Goal: Task Accomplishment & Management: Use online tool/utility

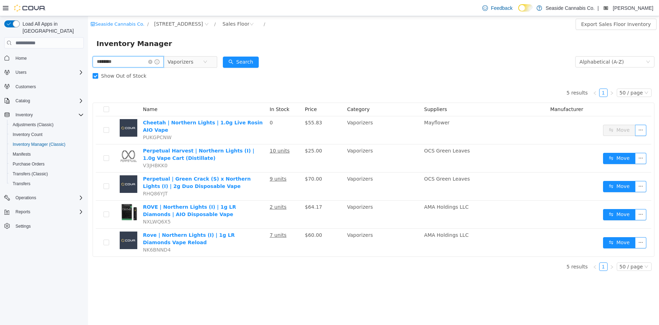
drag, startPoint x: 88, startPoint y: 16, endPoint x: 101, endPoint y: 61, distance: 47.0
click at [101, 61] on input "********" at bounding box center [128, 61] width 71 height 11
type input "****"
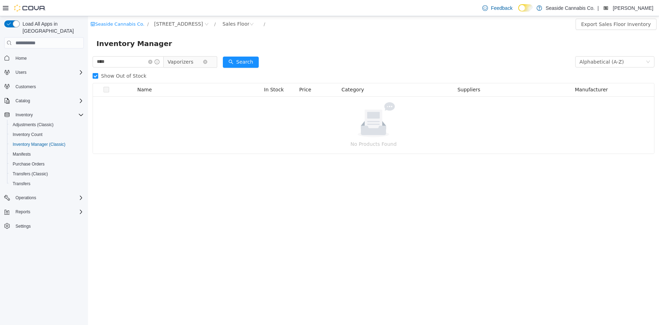
click at [185, 66] on span "Vaporizers" at bounding box center [180, 62] width 26 height 11
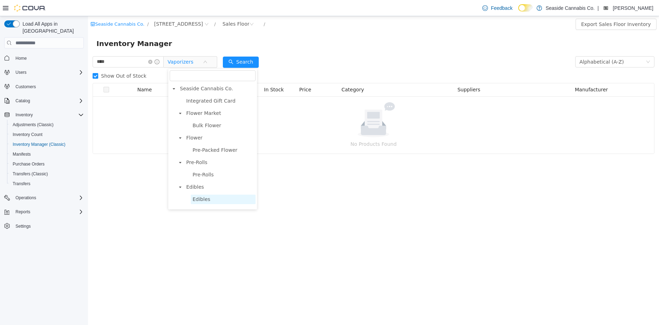
click at [196, 197] on span "Edibles" at bounding box center [201, 200] width 18 height 6
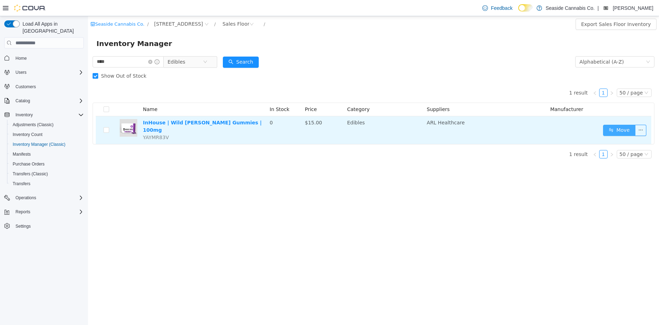
click at [629, 130] on button "Move" at bounding box center [619, 130] width 32 height 11
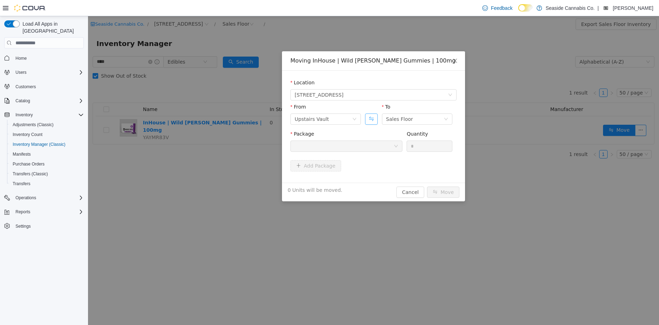
click at [372, 118] on button "Swap" at bounding box center [371, 119] width 12 height 11
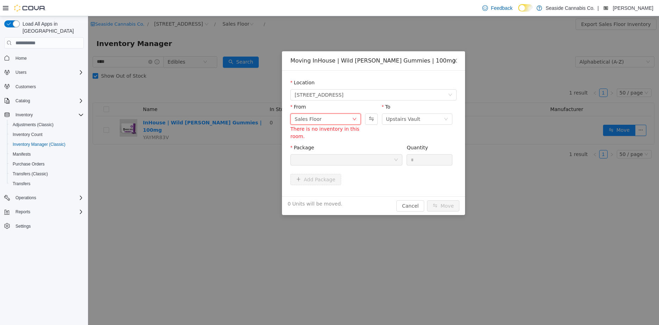
click at [315, 119] on div "Sales Floor" at bounding box center [307, 119] width 27 height 11
click at [313, 176] on li "Downstairs Vault" at bounding box center [325, 178] width 70 height 11
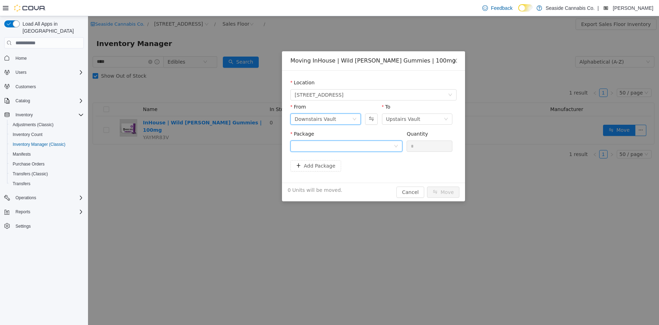
click at [335, 147] on div at bounding box center [343, 146] width 99 height 11
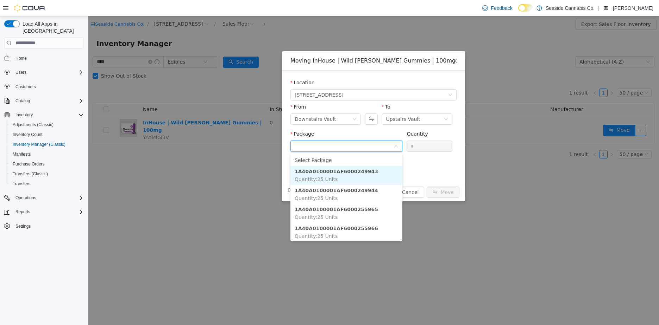
click at [339, 172] on strong "1A40A0100001AF6000249943" at bounding box center [335, 172] width 83 height 6
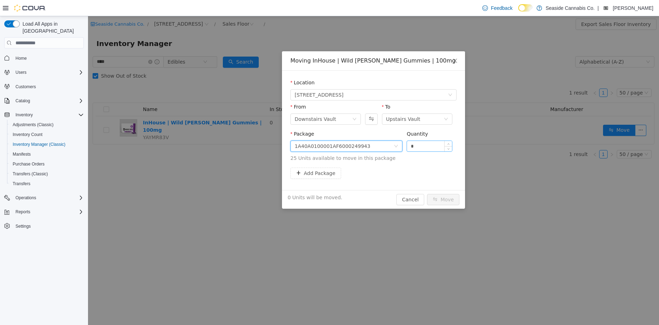
click at [429, 145] on input "*" at bounding box center [429, 146] width 45 height 11
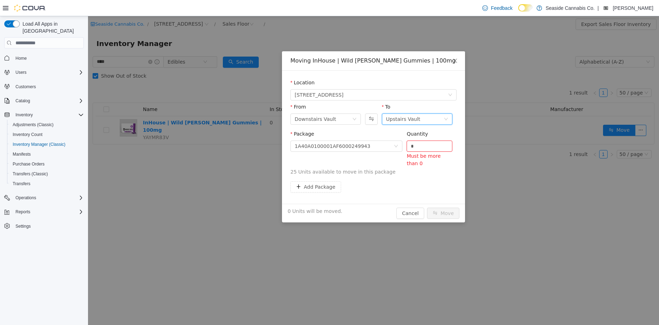
click at [425, 120] on div "Upstairs Vault" at bounding box center [414, 119] width 57 height 11
click at [422, 141] on li "Sales Floor" at bounding box center [417, 144] width 70 height 11
click at [422, 144] on input "*" at bounding box center [429, 146] width 45 height 11
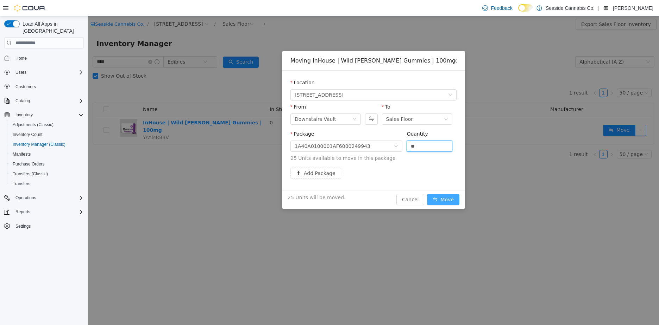
type input "**"
click at [453, 196] on button "Move" at bounding box center [443, 199] width 32 height 11
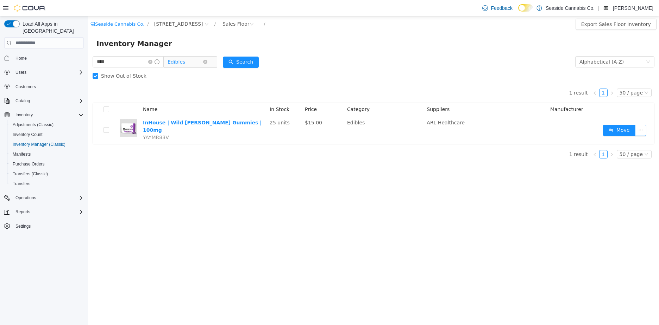
click at [185, 64] on span "Edibles" at bounding box center [176, 62] width 18 height 11
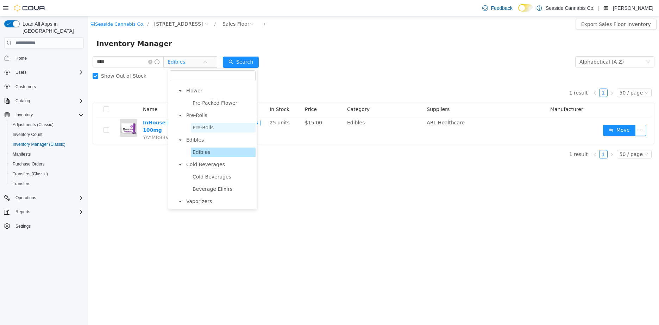
scroll to position [42, 0]
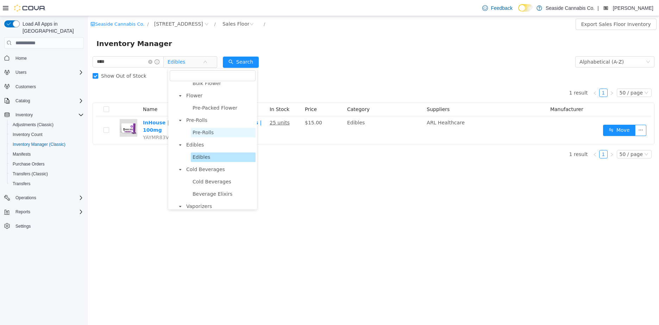
click at [202, 106] on span "Pre-Packed Flower" at bounding box center [214, 108] width 45 height 6
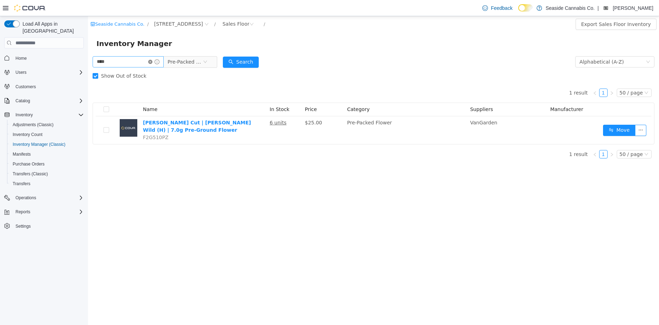
click at [152, 61] on icon "icon: close-circle" at bounding box center [150, 62] width 4 height 4
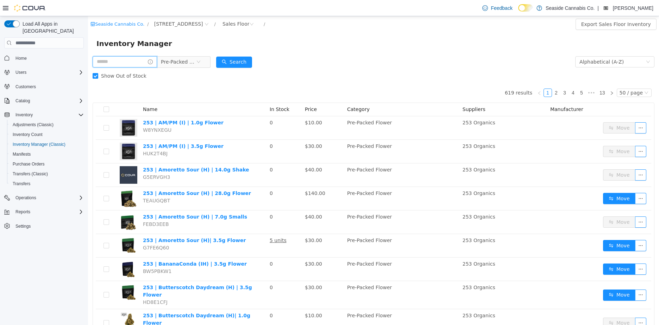
click at [124, 67] on input "text" at bounding box center [125, 61] width 64 height 11
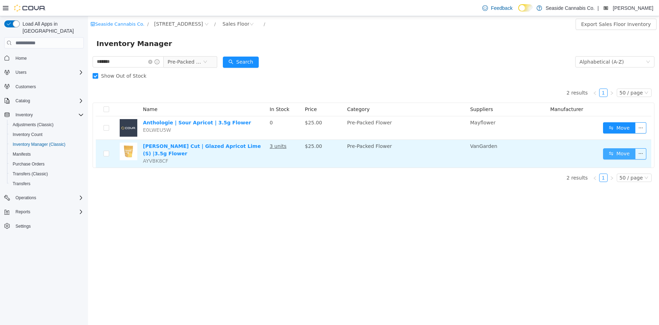
click at [613, 153] on button "Move" at bounding box center [619, 153] width 32 height 11
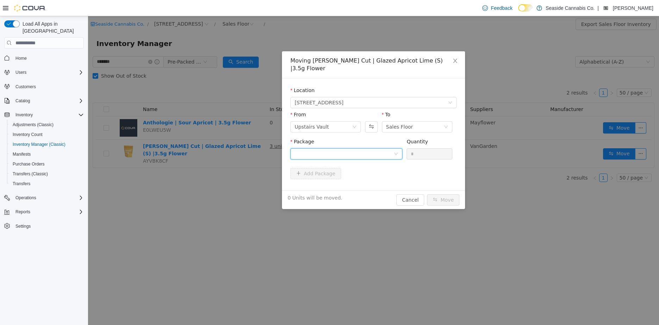
click at [347, 149] on div at bounding box center [343, 154] width 99 height 11
click at [413, 195] on div "Moving [PERSON_NAME] Cut | Glazed Apricot Lime (S) |3.5g Flower Location [STREE…" at bounding box center [373, 130] width 183 height 158
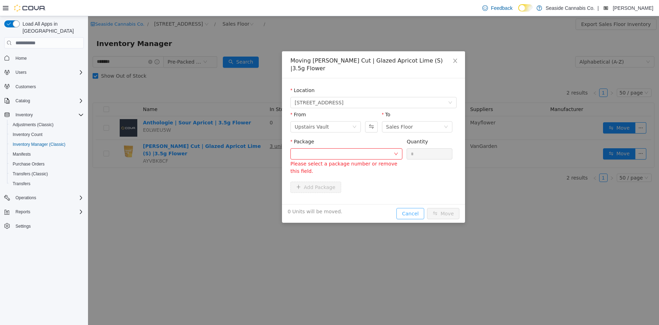
click at [408, 208] on button "Cancel" at bounding box center [410, 213] width 28 height 11
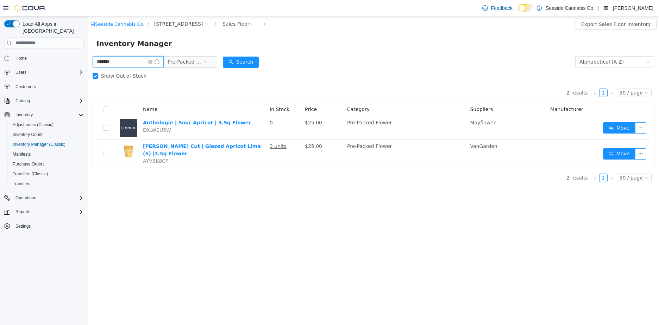
click at [135, 61] on input "*******" at bounding box center [128, 61] width 71 height 11
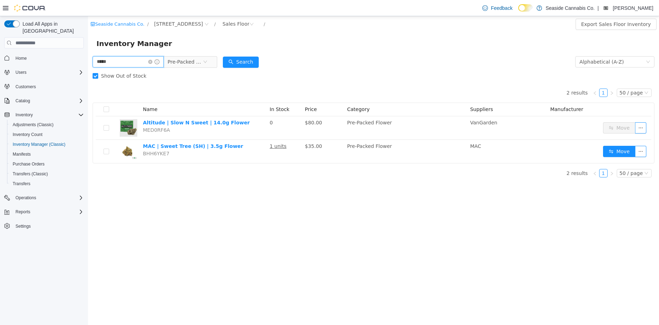
click at [111, 64] on input "*****" at bounding box center [128, 61] width 71 height 11
type input "****"
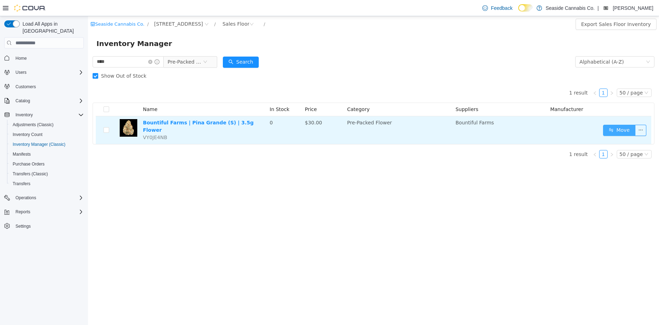
click at [618, 125] on button "Move" at bounding box center [619, 130] width 32 height 11
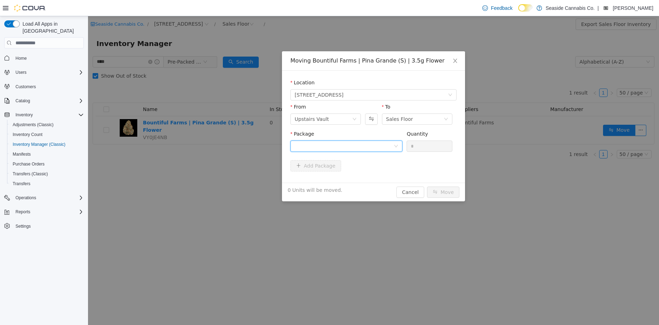
click at [335, 143] on div at bounding box center [343, 146] width 99 height 11
click at [335, 174] on strong "1A40A01000027DA000062673" at bounding box center [336, 172] width 84 height 6
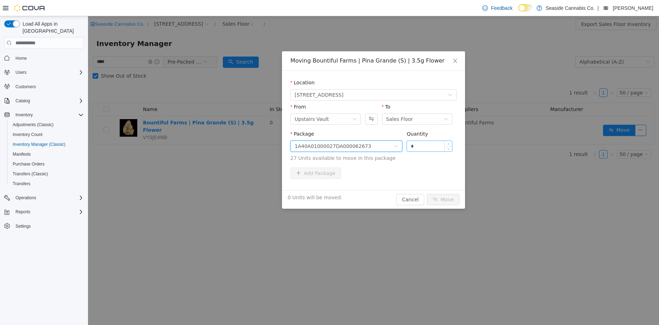
click at [416, 145] on input "*" at bounding box center [429, 146] width 45 height 11
type input "*"
click at [444, 199] on button "Move" at bounding box center [443, 199] width 32 height 11
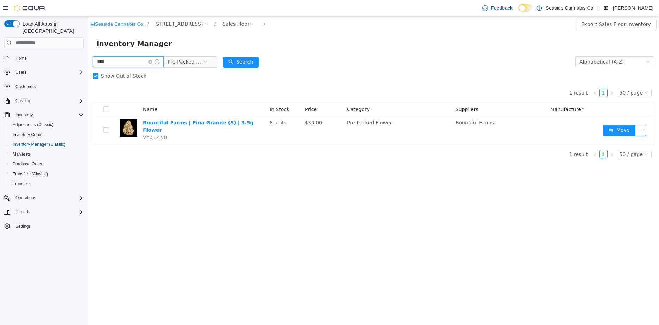
click at [117, 61] on input "****" at bounding box center [128, 61] width 71 height 11
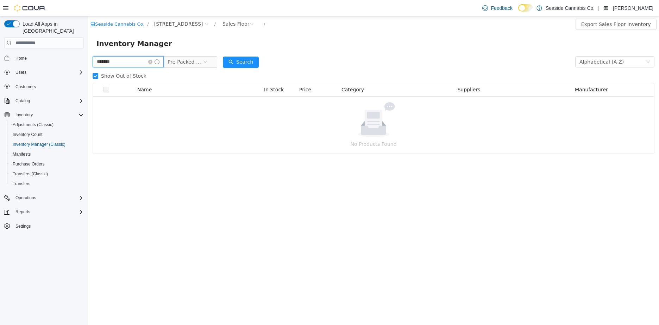
type input "*******"
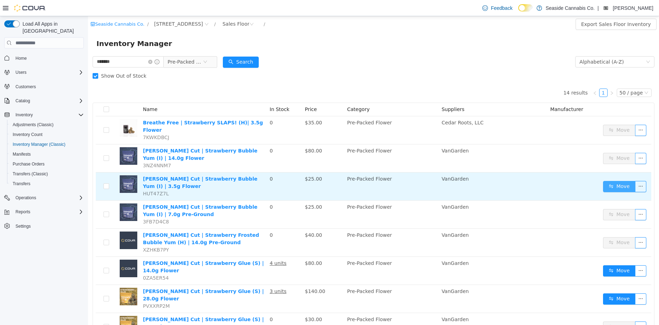
click at [619, 184] on button "Move" at bounding box center [619, 186] width 32 height 11
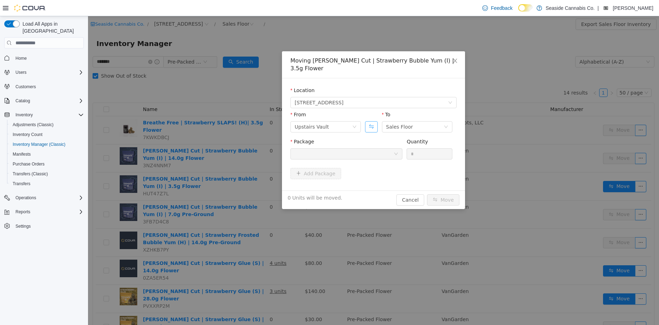
click at [368, 121] on button "Swap" at bounding box center [371, 126] width 12 height 11
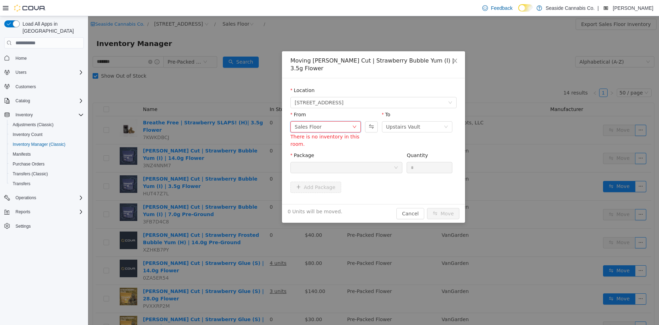
click at [330, 122] on div "Sales Floor" at bounding box center [322, 127] width 57 height 11
click at [319, 176] on li "Downstairs Vault" at bounding box center [325, 178] width 70 height 11
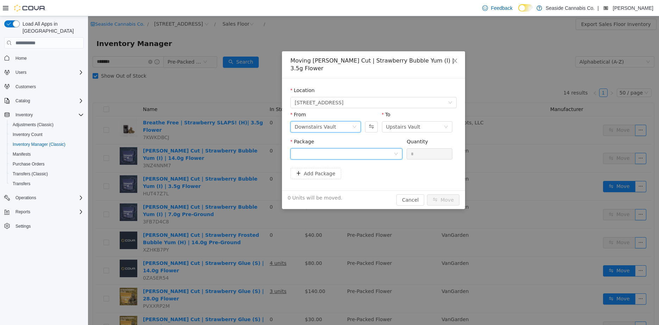
click at [347, 150] on div at bounding box center [343, 154] width 99 height 11
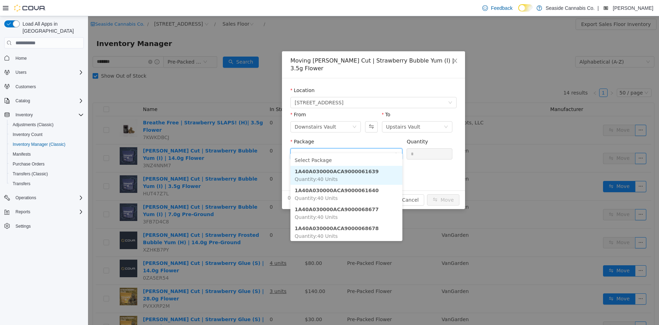
click at [348, 179] on li "1A40A030000ACA9000061639 Quantity : 40 Units" at bounding box center [346, 175] width 112 height 19
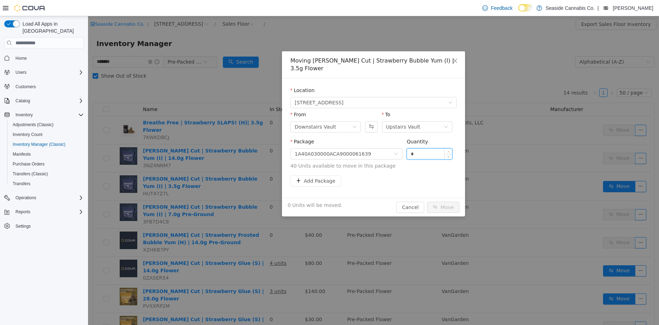
click at [408, 149] on input "*" at bounding box center [429, 154] width 45 height 11
type input "**"
click at [449, 202] on button "Move" at bounding box center [443, 207] width 32 height 11
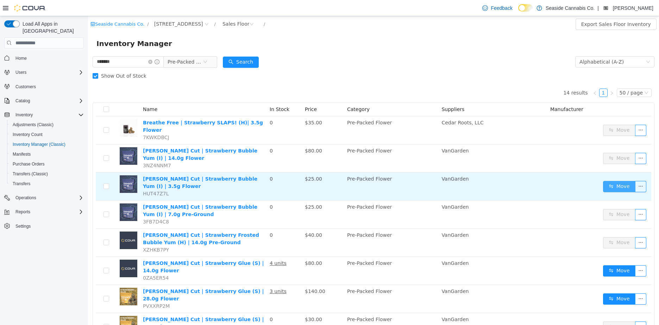
click at [616, 181] on button "Move" at bounding box center [619, 186] width 32 height 11
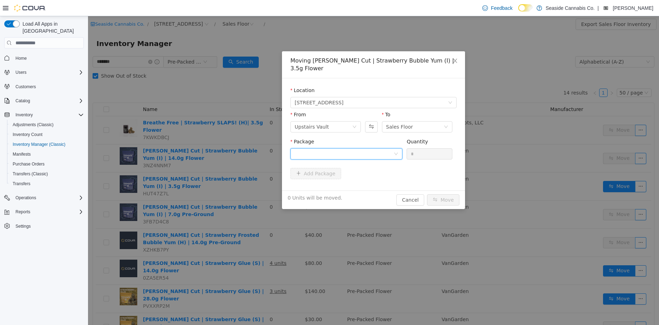
click at [367, 149] on div at bounding box center [343, 154] width 99 height 11
click at [366, 180] on li "1A40A030000ACA9000061639 Quantity : 40 Units" at bounding box center [346, 175] width 112 height 19
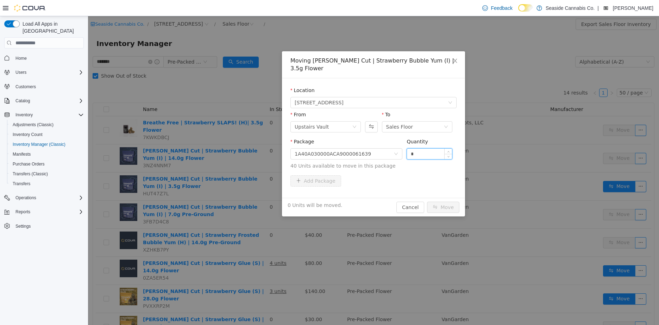
click at [436, 149] on input "*" at bounding box center [429, 154] width 45 height 11
type input "*"
click at [450, 203] on button "Move" at bounding box center [443, 207] width 32 height 11
